Goal: Task Accomplishment & Management: Use online tool/utility

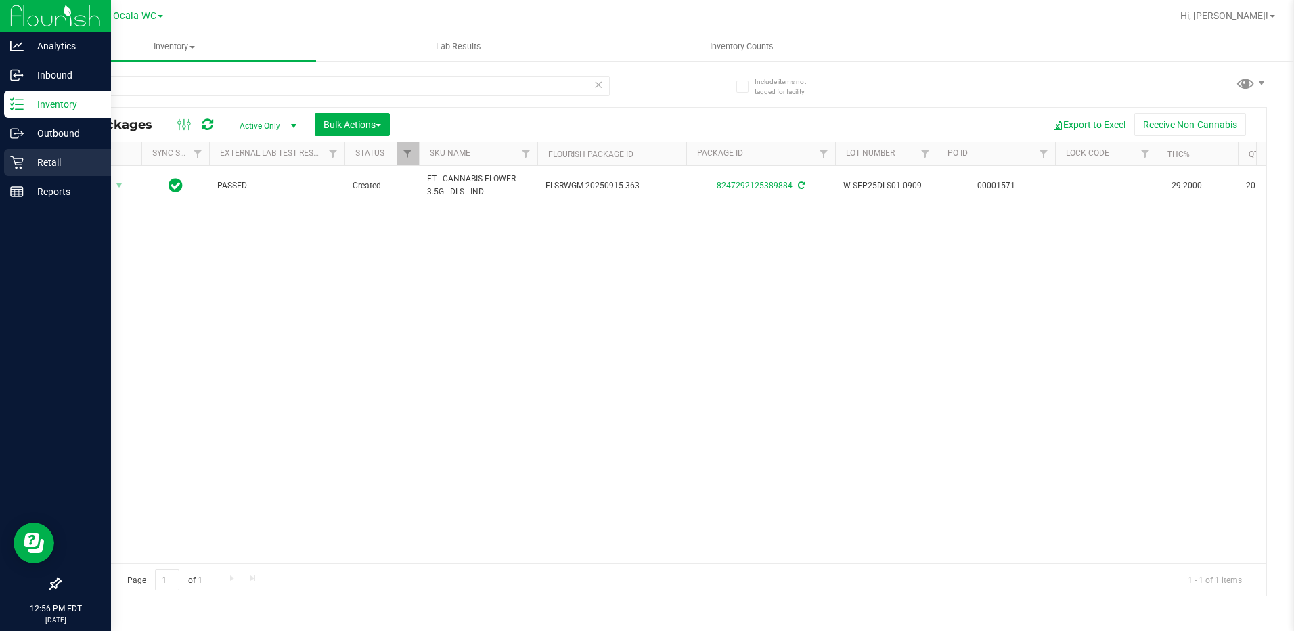
click at [55, 162] on p "Retail" at bounding box center [64, 162] width 81 height 16
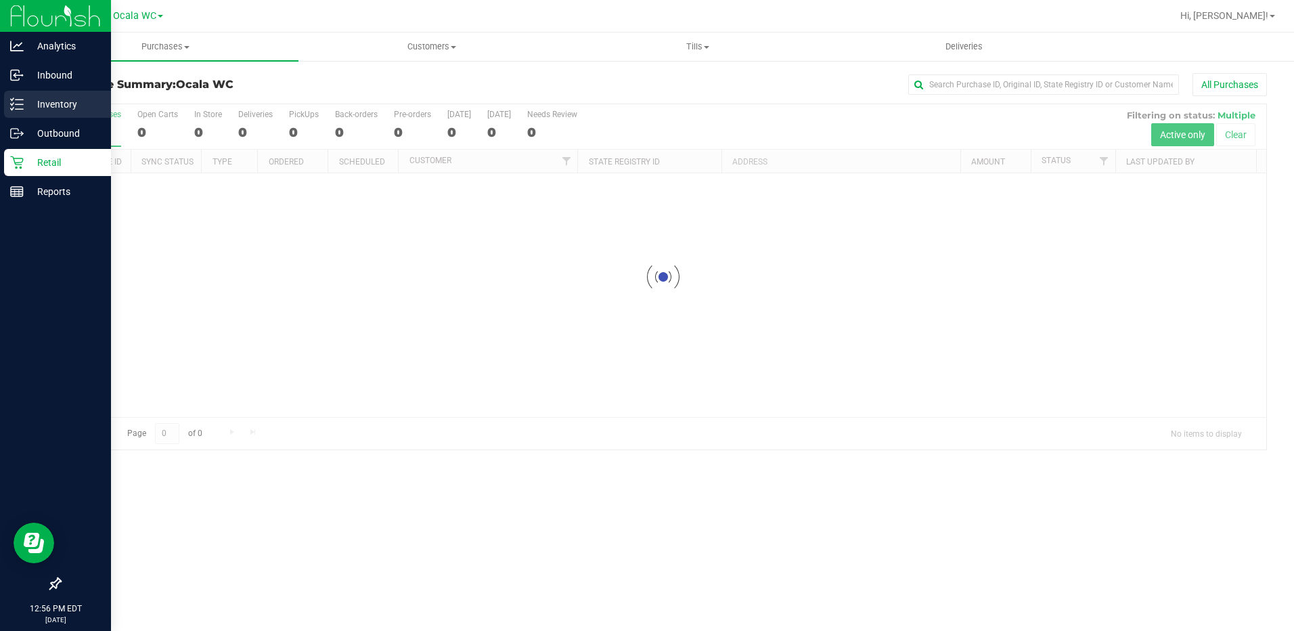
click at [68, 102] on p "Inventory" at bounding box center [64, 104] width 81 height 16
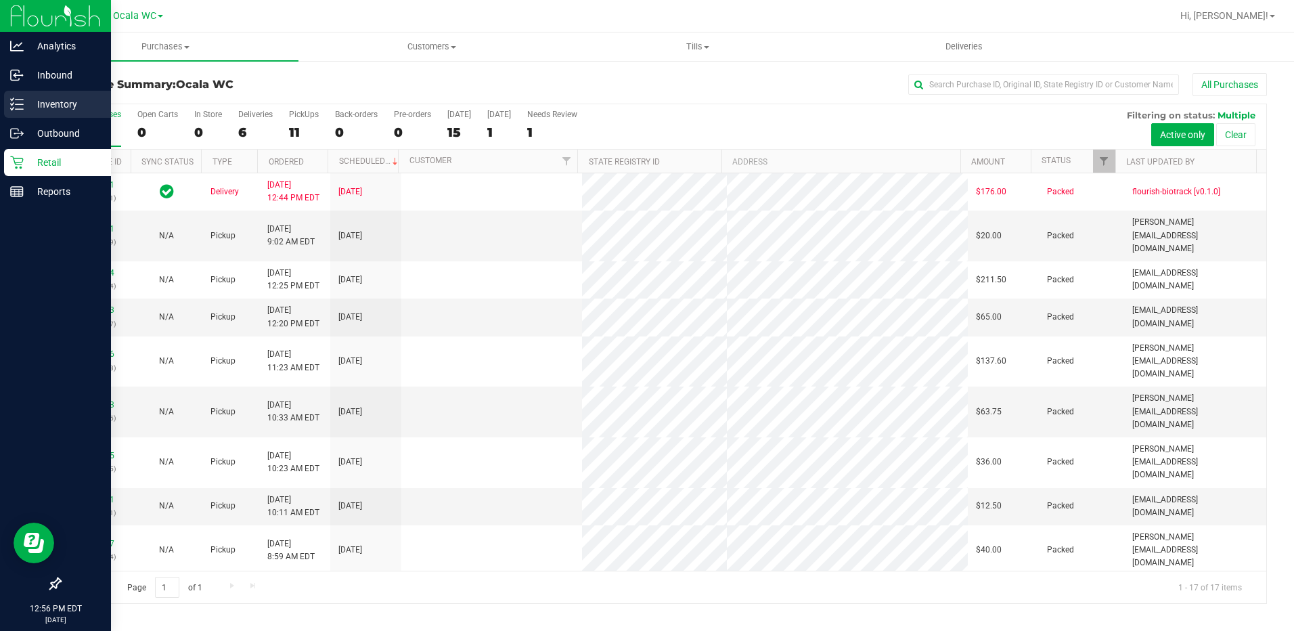
click at [68, 102] on p "Inventory" at bounding box center [64, 104] width 81 height 16
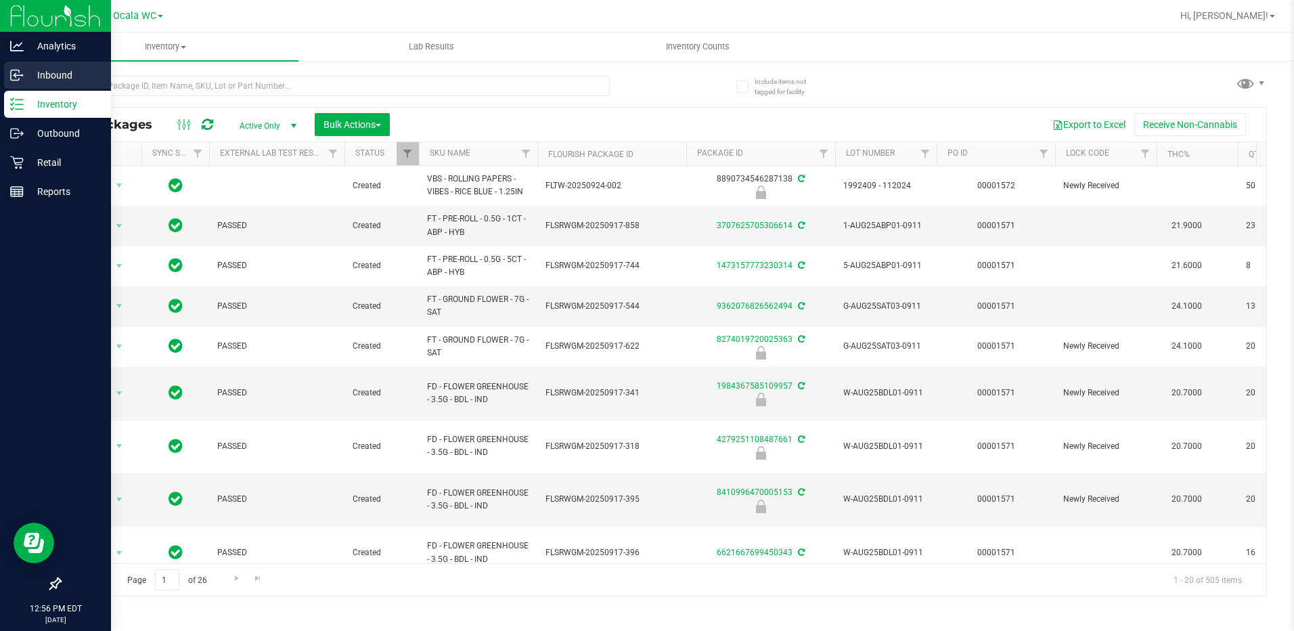
click at [28, 75] on p "Inbound" at bounding box center [64, 75] width 81 height 16
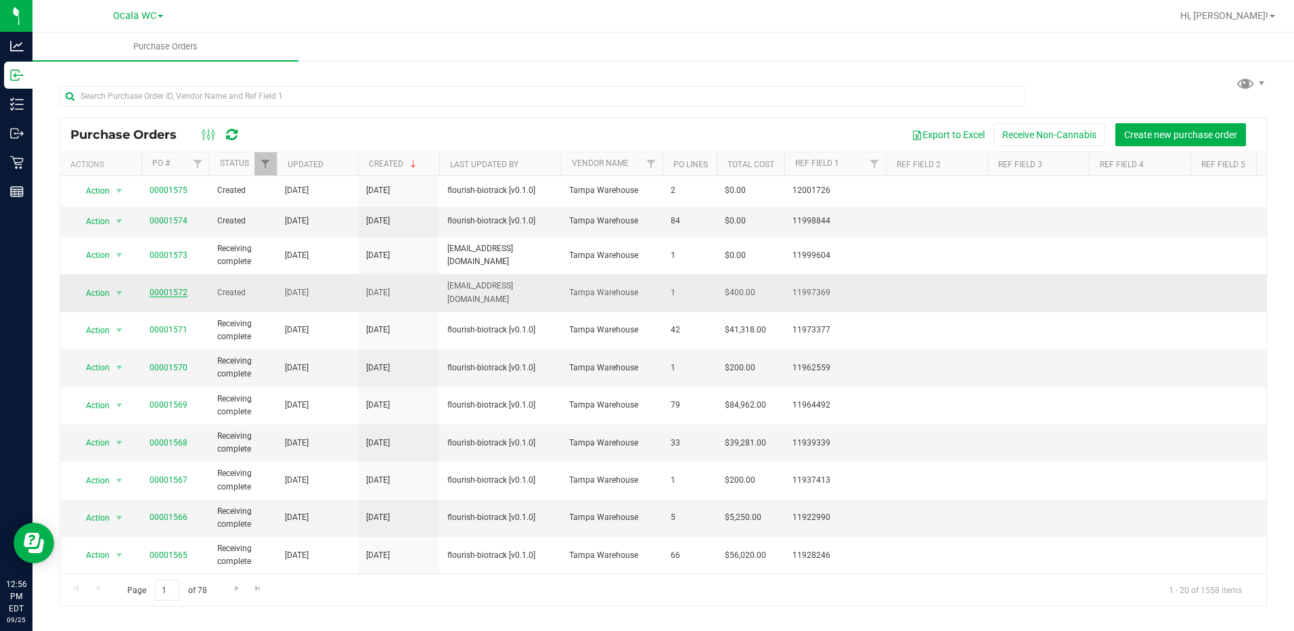
click at [174, 292] on link "00001572" at bounding box center [169, 292] width 38 height 9
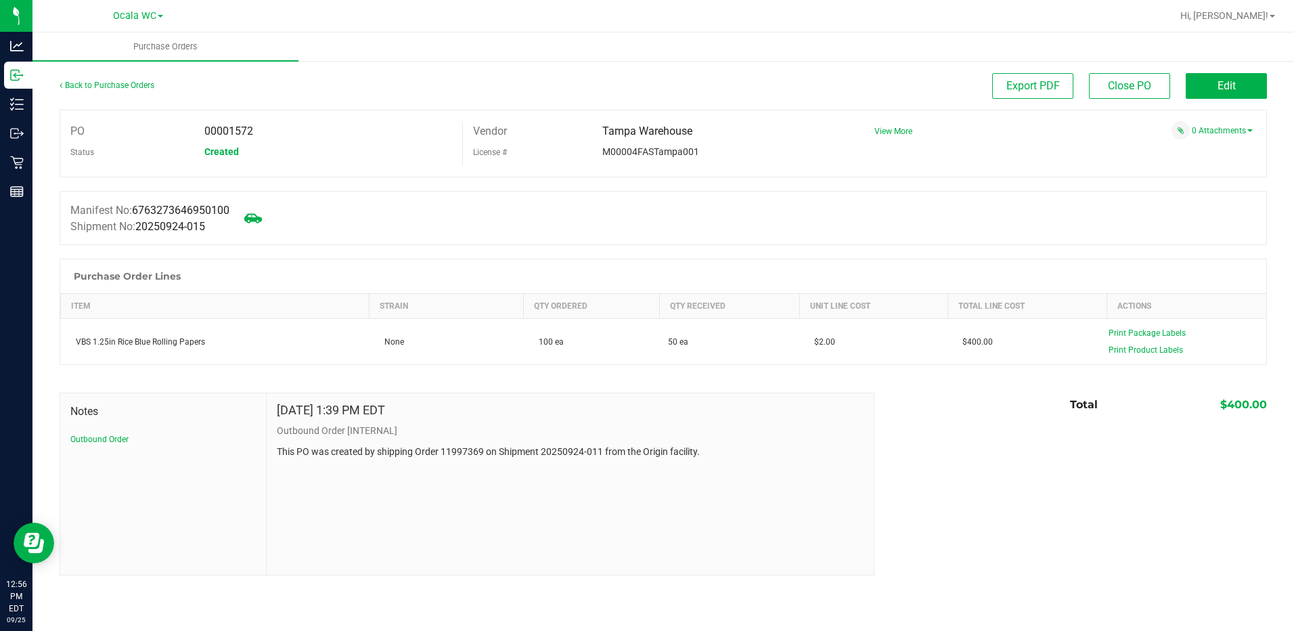
click at [261, 222] on icon at bounding box center [253, 217] width 18 height 9
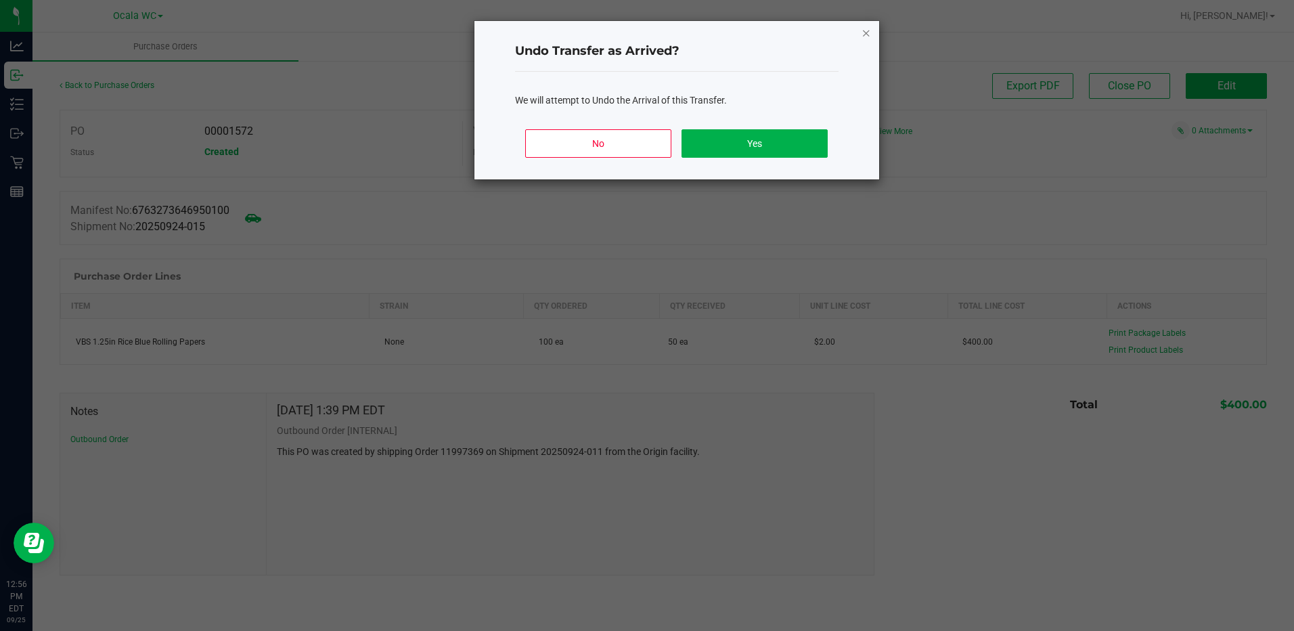
click at [862, 36] on icon "Close" at bounding box center [866, 32] width 9 height 16
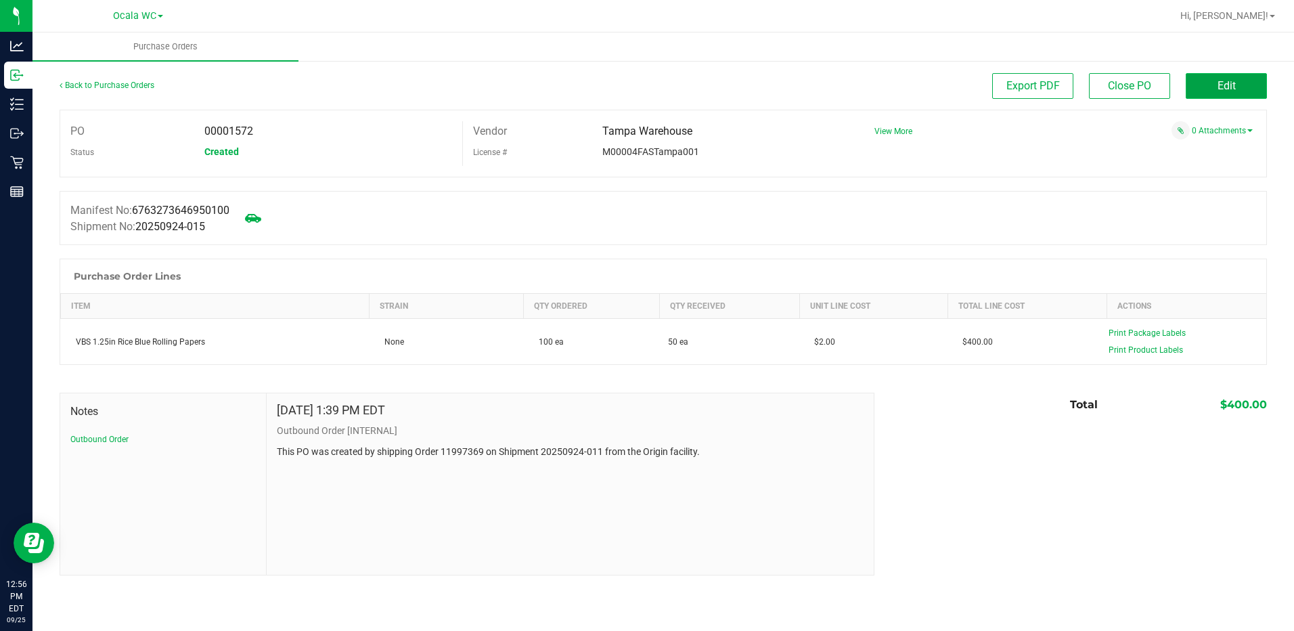
click at [1221, 80] on span "Edit" at bounding box center [1227, 85] width 18 height 13
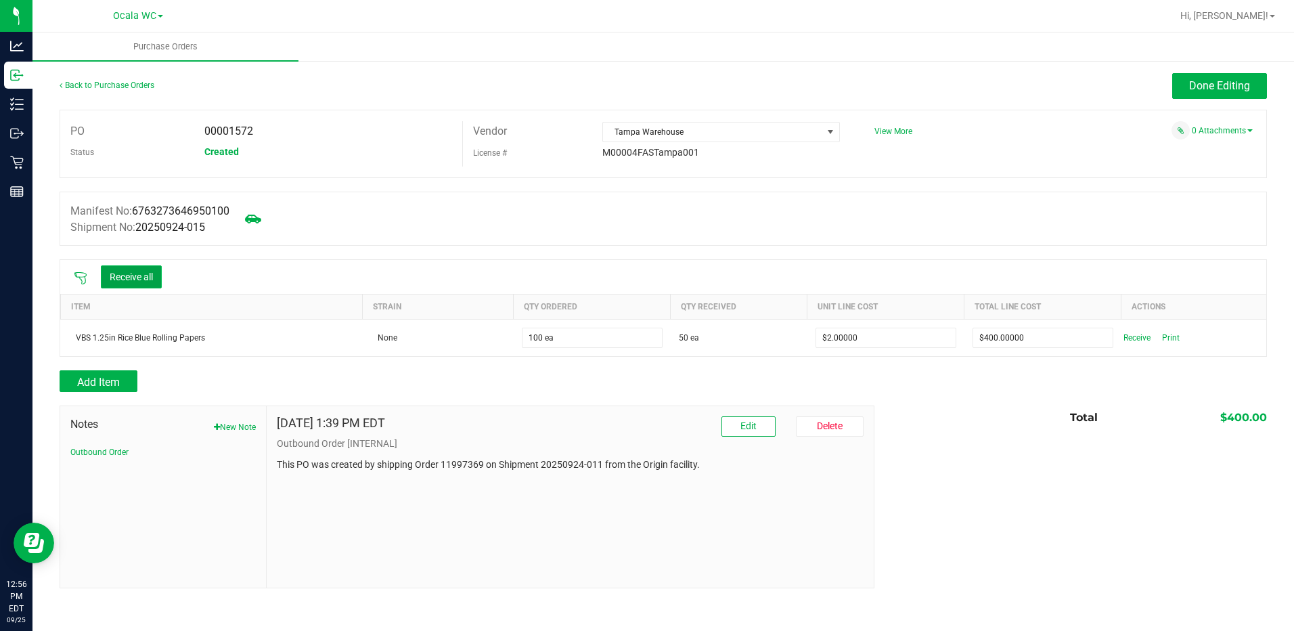
click at [140, 280] on button "Receive all" at bounding box center [131, 276] width 61 height 23
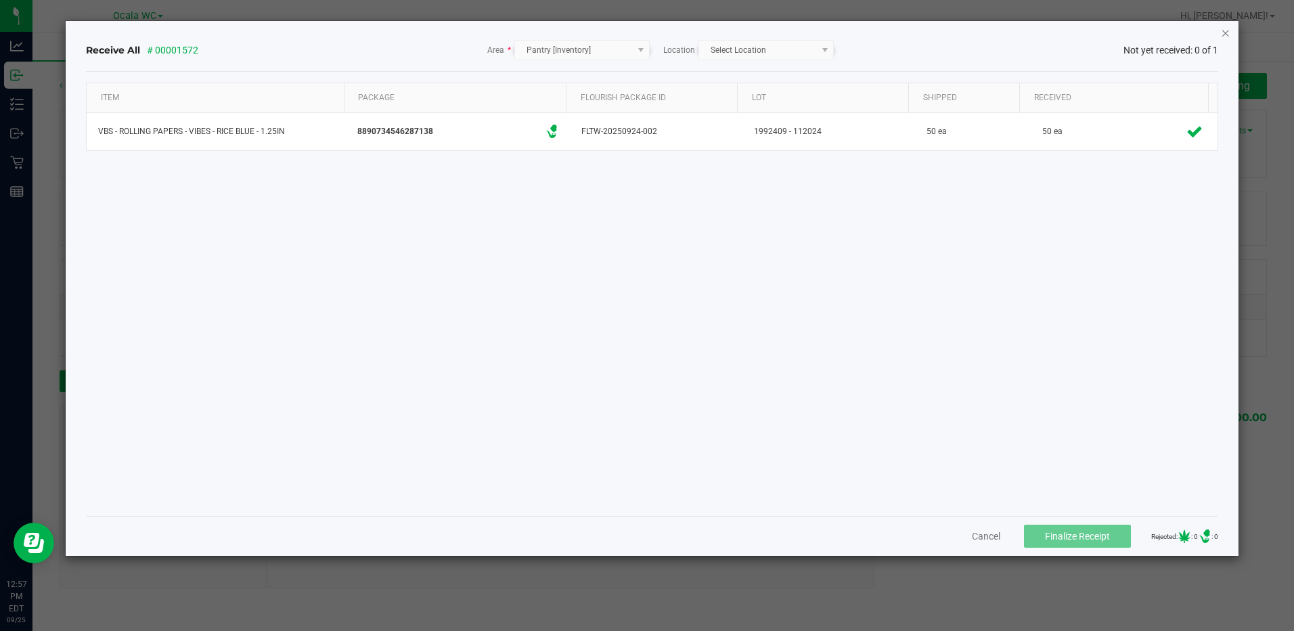
click at [1224, 31] on icon "Close" at bounding box center [1225, 32] width 9 height 16
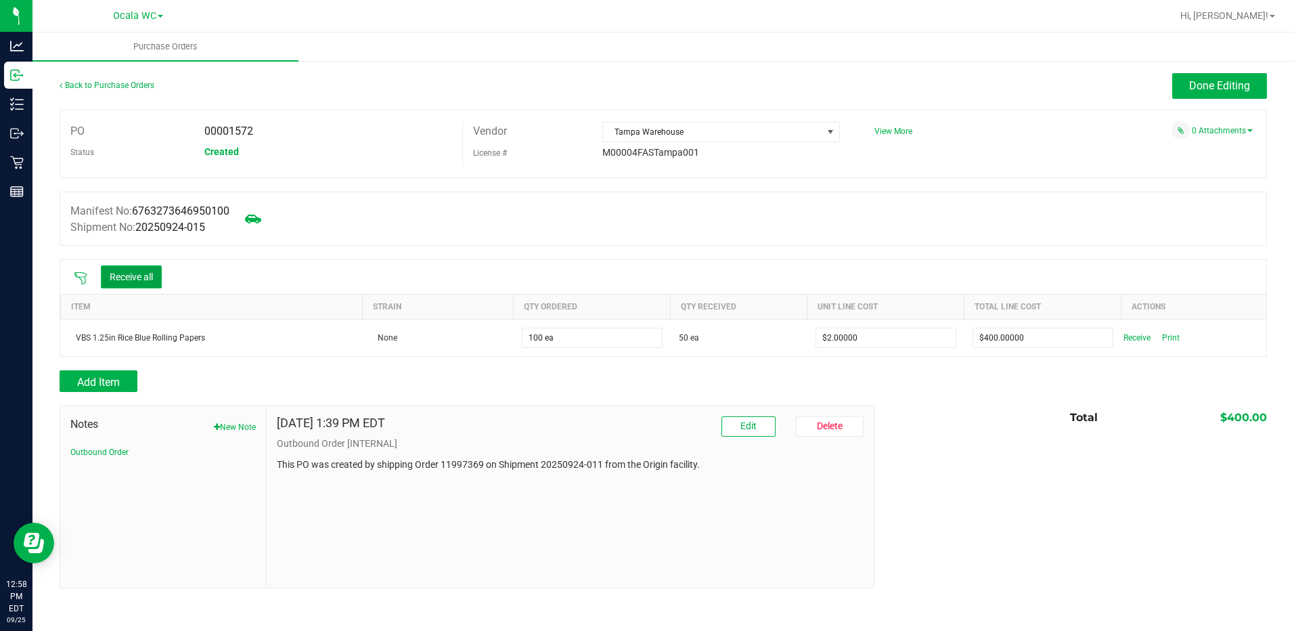
click at [124, 276] on button "Receive all" at bounding box center [131, 276] width 61 height 23
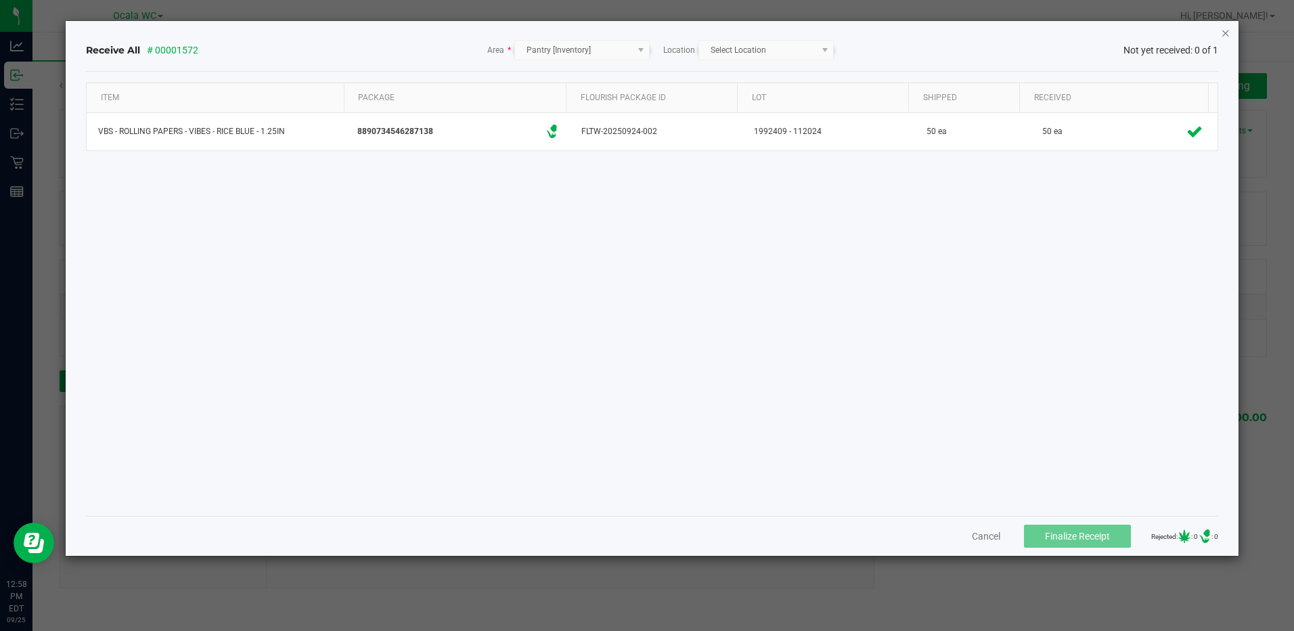
click at [1226, 32] on icon "Close" at bounding box center [1225, 32] width 9 height 16
